Goal: Check status: Check status

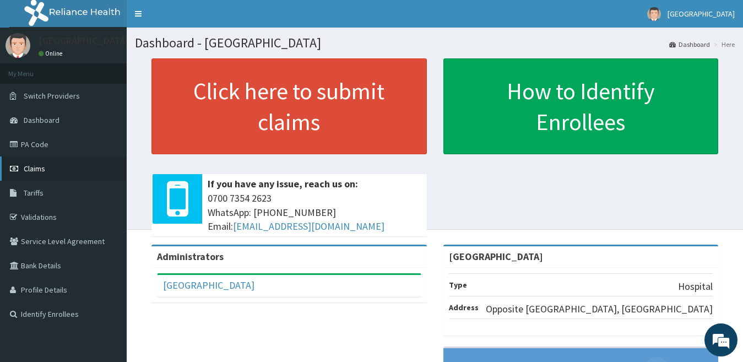
click at [67, 168] on link "Claims" at bounding box center [63, 169] width 127 height 24
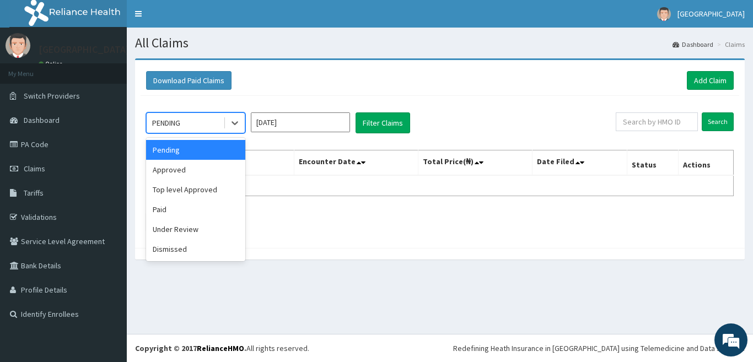
click at [230, 133] on div "PENDING" at bounding box center [195, 122] width 99 height 21
click at [227, 170] on div "Approved" at bounding box center [195, 170] width 99 height 20
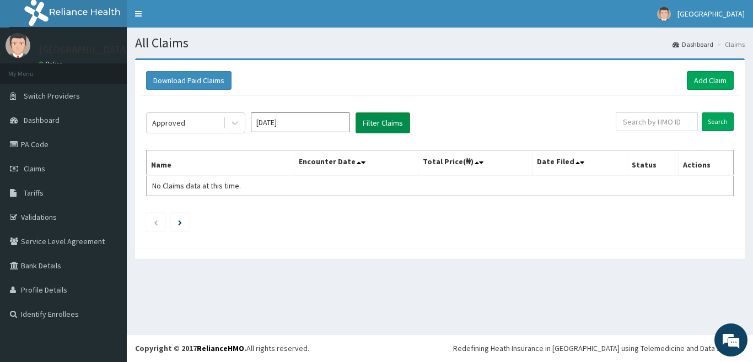
click at [376, 116] on button "Filter Claims" at bounding box center [382, 122] width 55 height 21
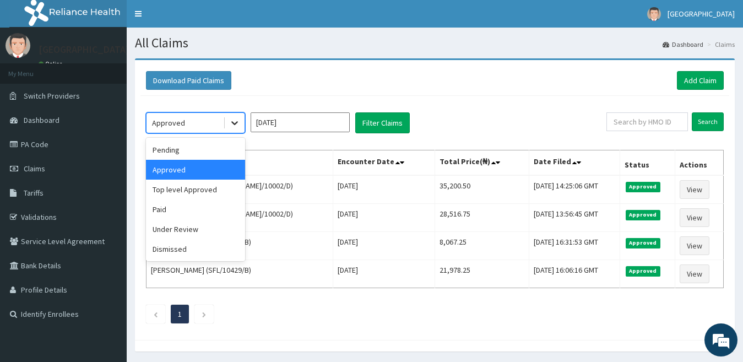
click at [233, 126] on icon at bounding box center [234, 122] width 11 height 11
click at [203, 230] on div "Under Review" at bounding box center [195, 229] width 99 height 20
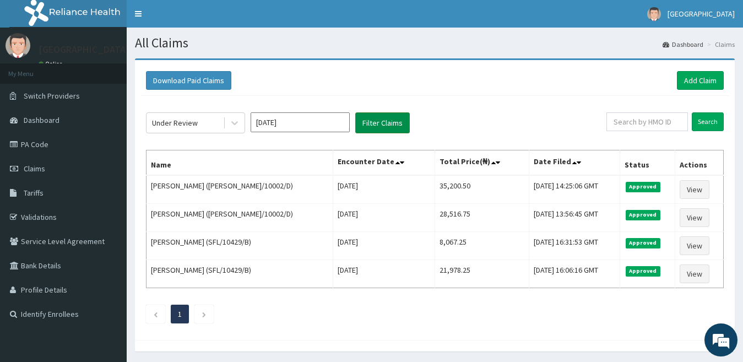
click at [377, 122] on button "Filter Claims" at bounding box center [382, 122] width 55 height 21
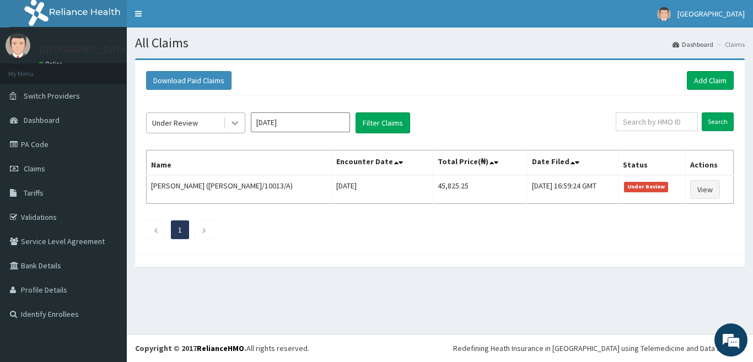
click at [234, 121] on icon at bounding box center [234, 122] width 11 height 11
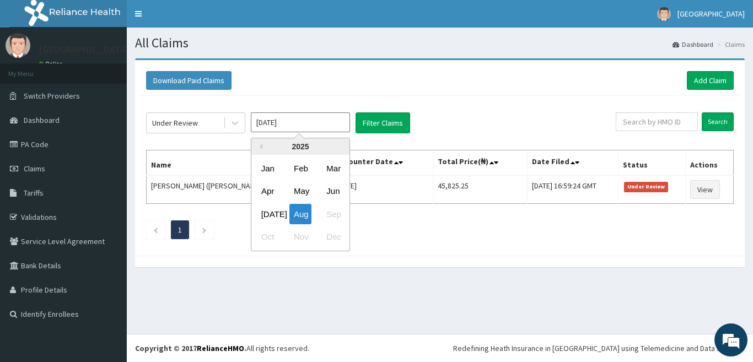
click at [305, 126] on input "Aug 2025" at bounding box center [300, 122] width 99 height 20
click at [271, 214] on div "Jul" at bounding box center [268, 214] width 22 height 20
type input "Jul 2025"
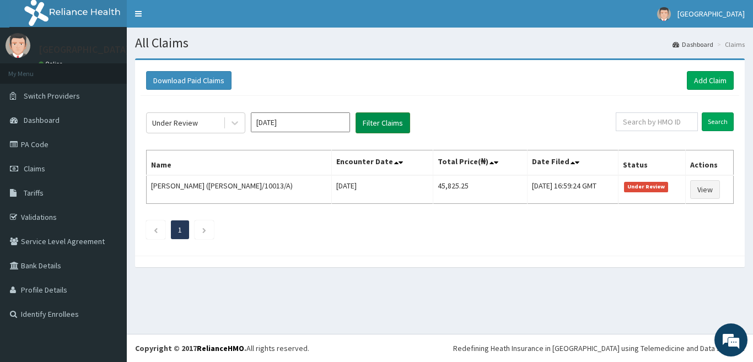
click at [391, 127] on button "Filter Claims" at bounding box center [382, 122] width 55 height 21
